Goal: Manage account settings

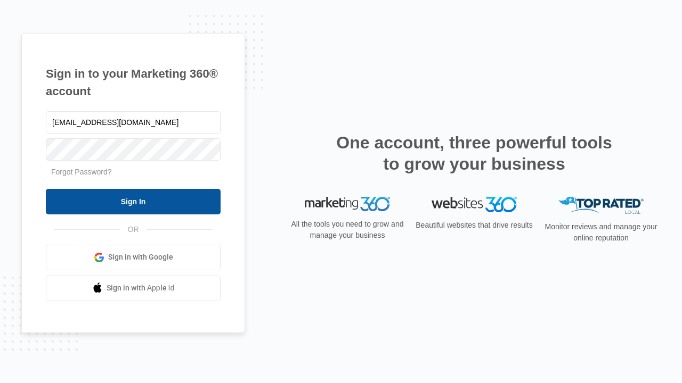
click at [133, 201] on input "Sign In" at bounding box center [133, 202] width 175 height 26
